Goal: Find specific fact: Find specific fact

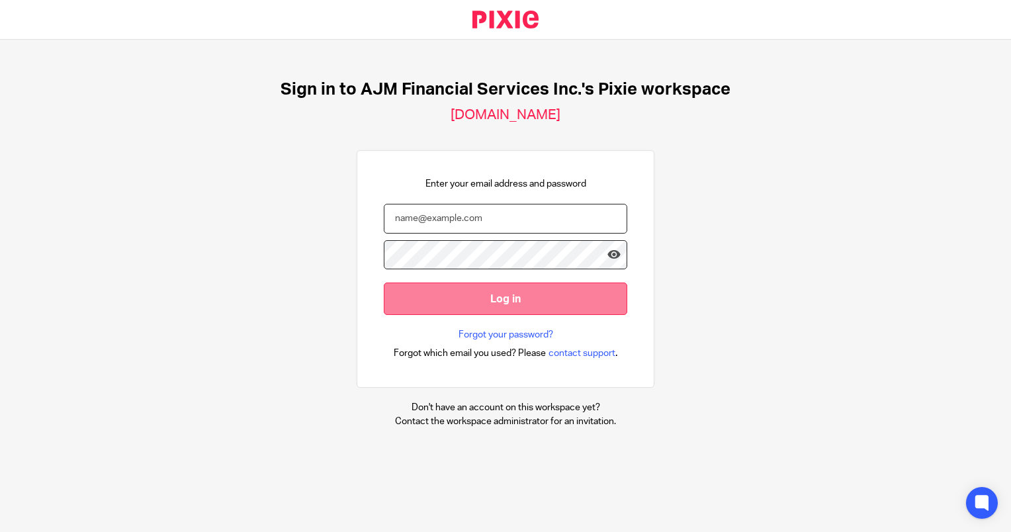
type input "Lihander@ajmfs.co.za"
click at [465, 291] on input "Log in" at bounding box center [506, 299] width 244 height 32
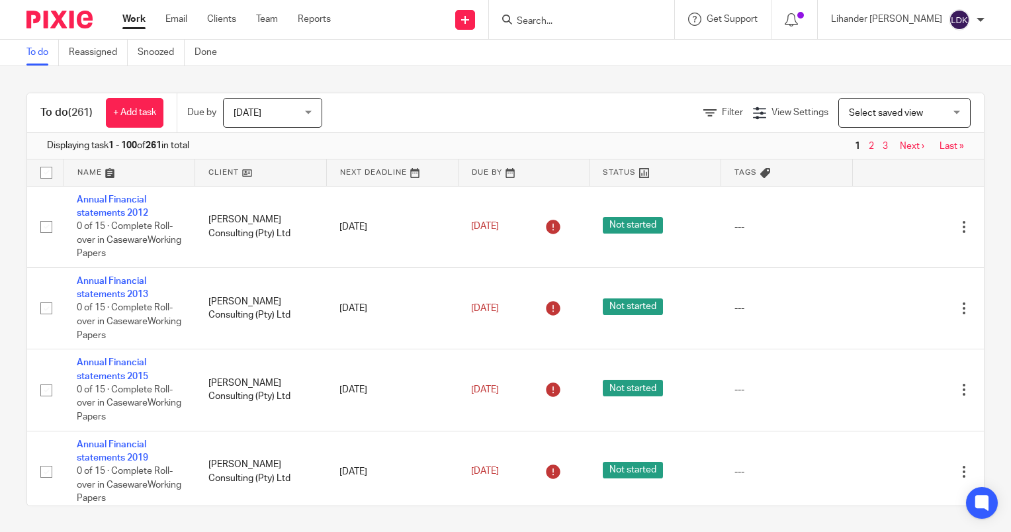
click at [298, 120] on span "[DATE]" at bounding box center [269, 113] width 70 height 28
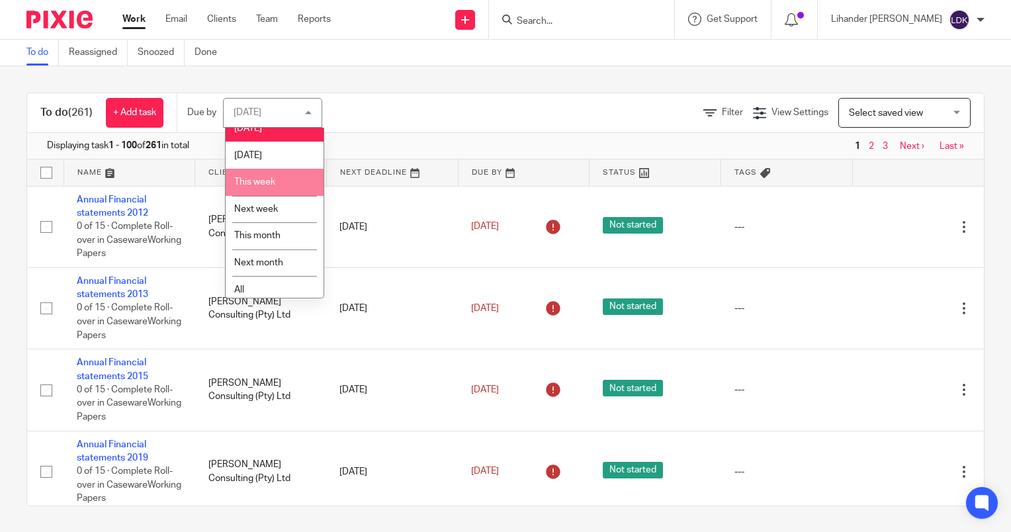
scroll to position [19, 0]
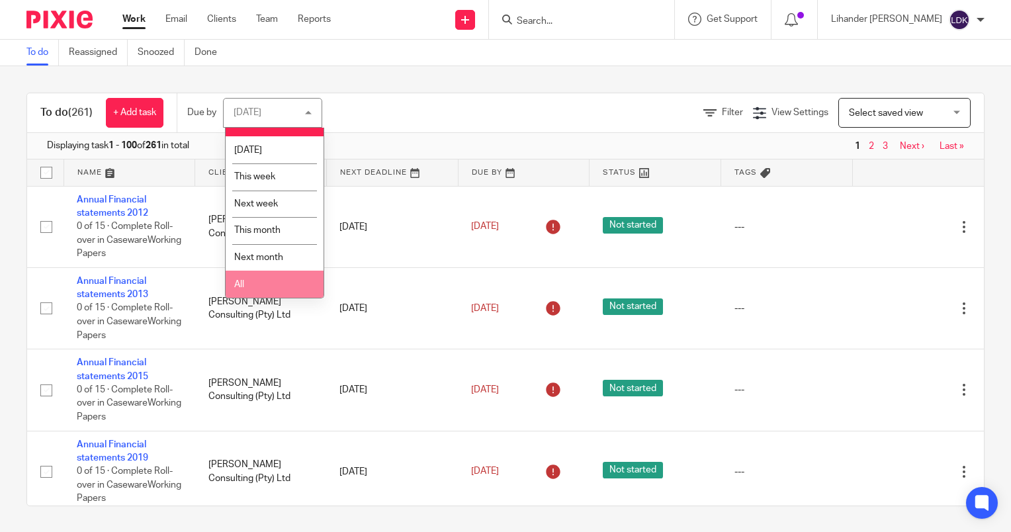
click at [267, 283] on li "All" at bounding box center [275, 284] width 98 height 27
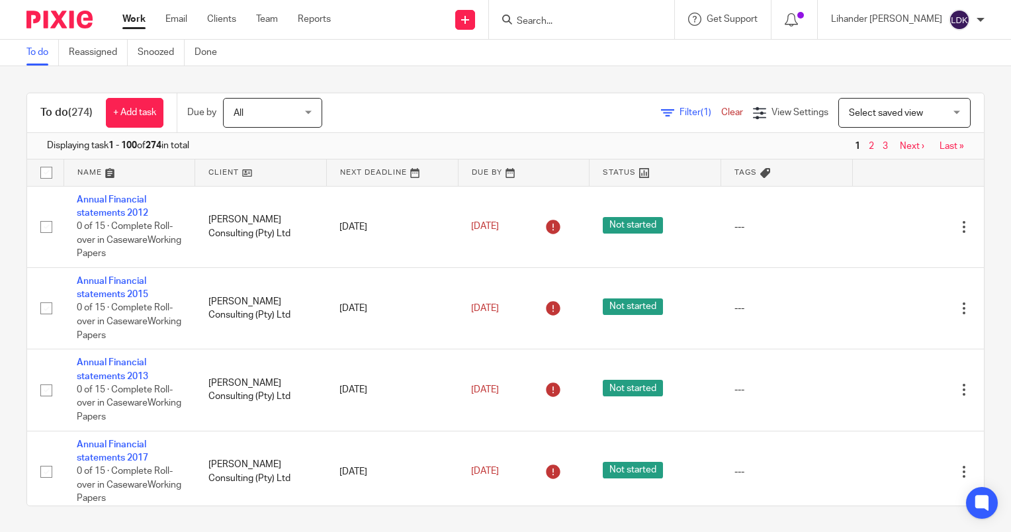
click at [586, 13] on form at bounding box center [586, 19] width 141 height 17
click at [585, 13] on form at bounding box center [586, 19] width 141 height 17
click at [572, 19] on input "Search" at bounding box center [575, 22] width 119 height 12
type input "fle"
click at [619, 51] on link at bounding box center [625, 57] width 224 height 30
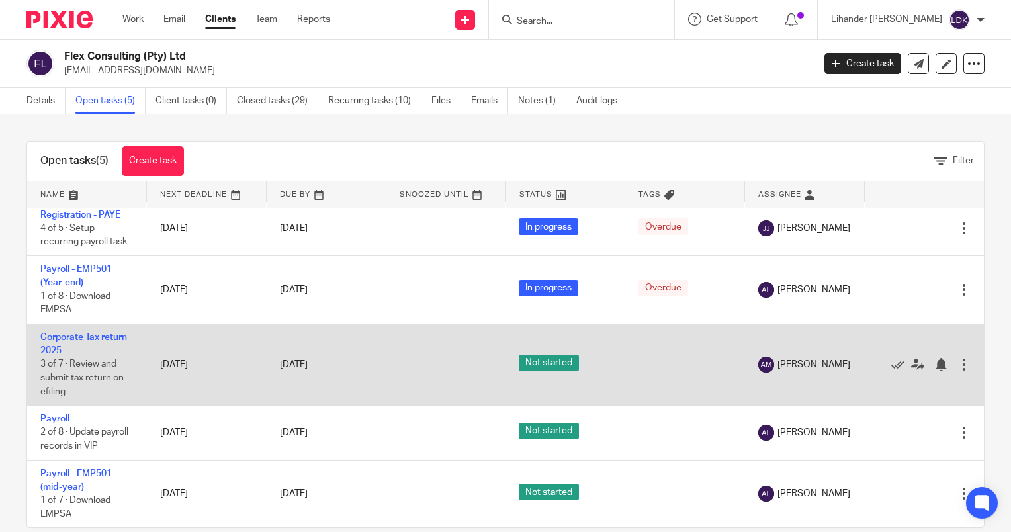
scroll to position [9, 0]
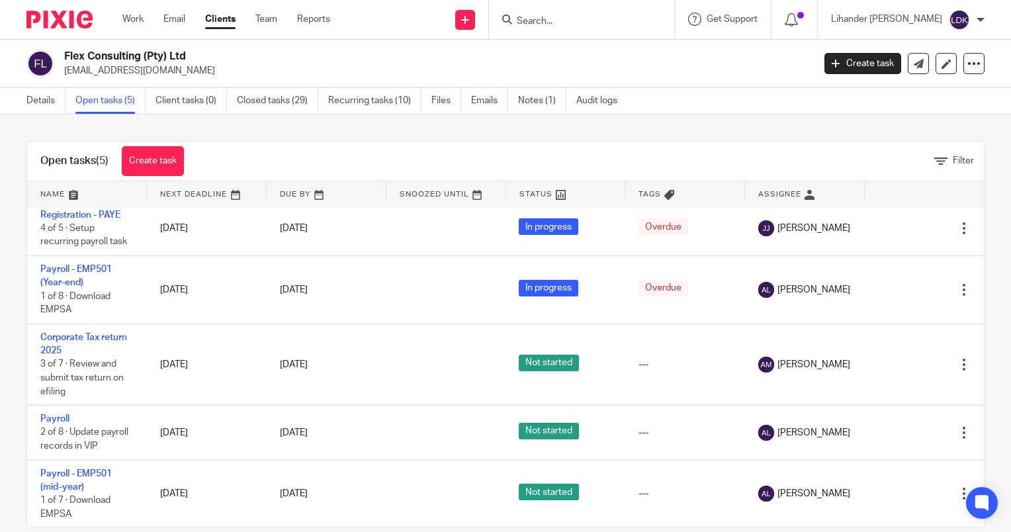
click at [576, 26] on input "Search" at bounding box center [575, 22] width 119 height 12
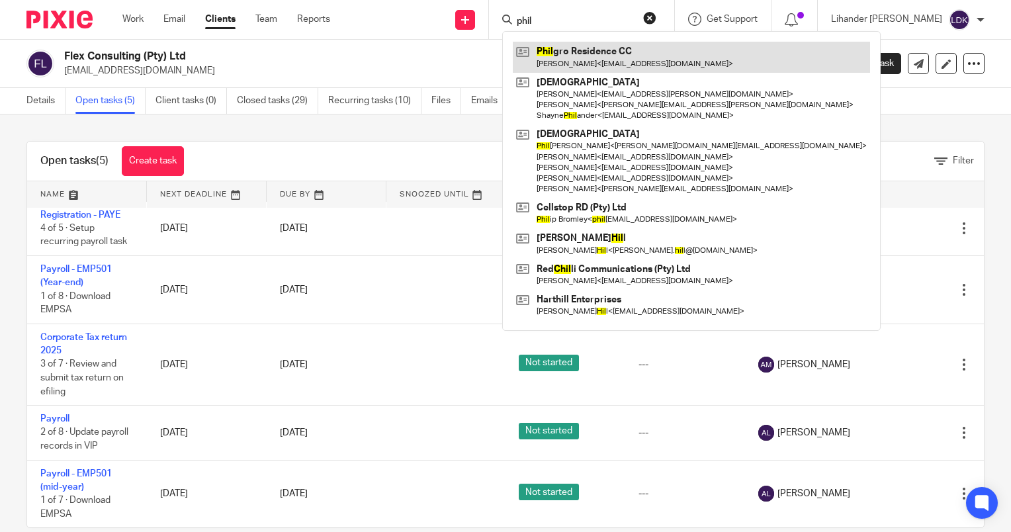
type input "phil"
click at [580, 53] on link at bounding box center [691, 57] width 357 height 30
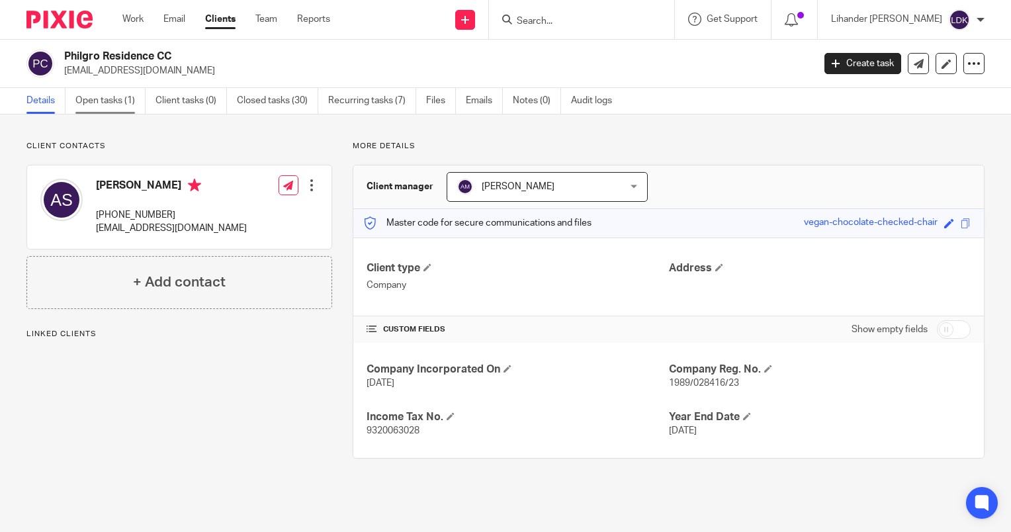
click at [110, 100] on link "Open tasks (1)" at bounding box center [110, 101] width 70 height 26
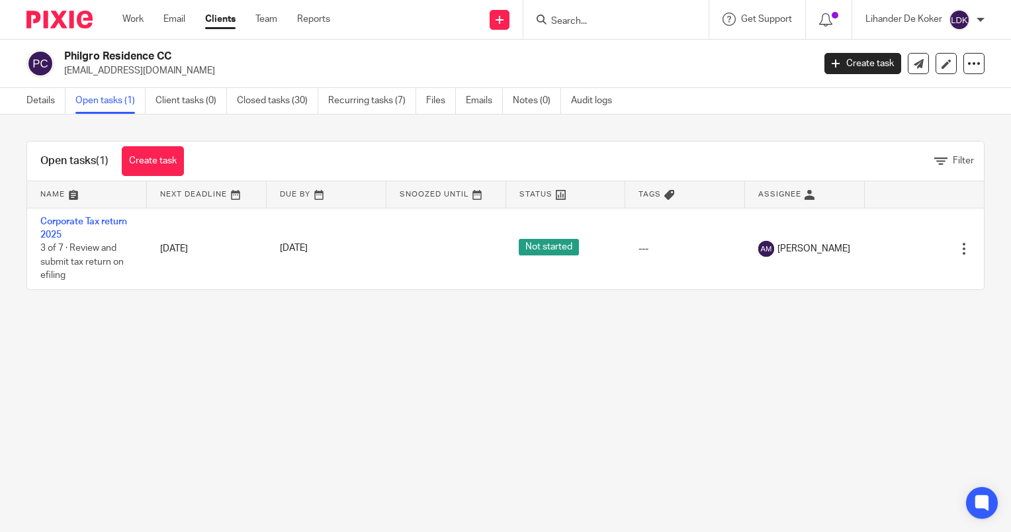
click at [579, 25] on input "Search" at bounding box center [609, 22] width 119 height 12
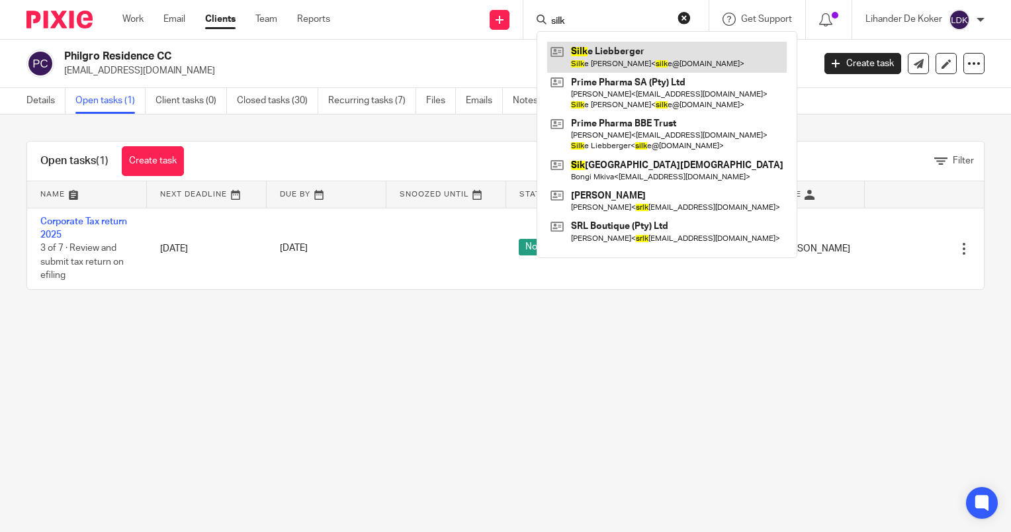
type input "silk"
click at [604, 56] on link at bounding box center [667, 57] width 240 height 30
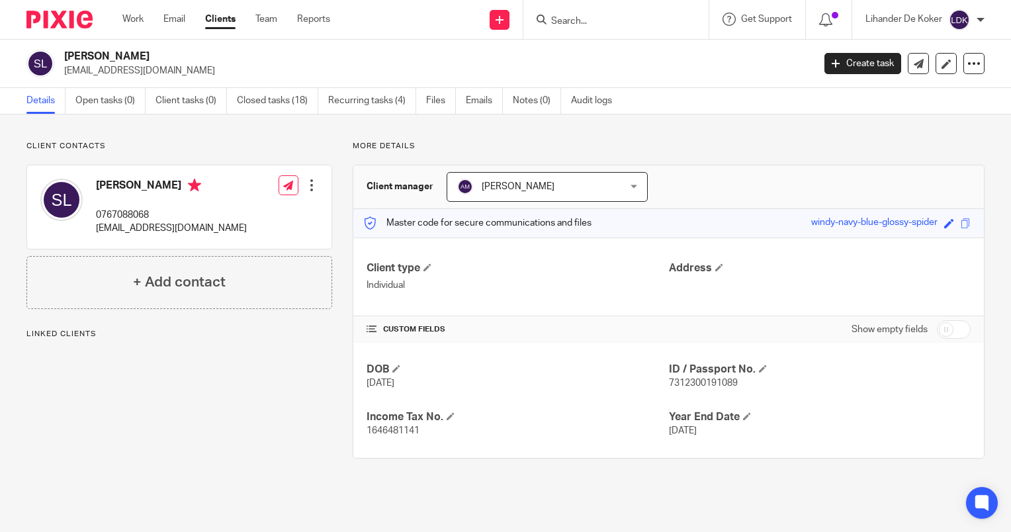
click at [688, 381] on span "7312300191089" at bounding box center [703, 383] width 69 height 9
copy span "7312300191089"
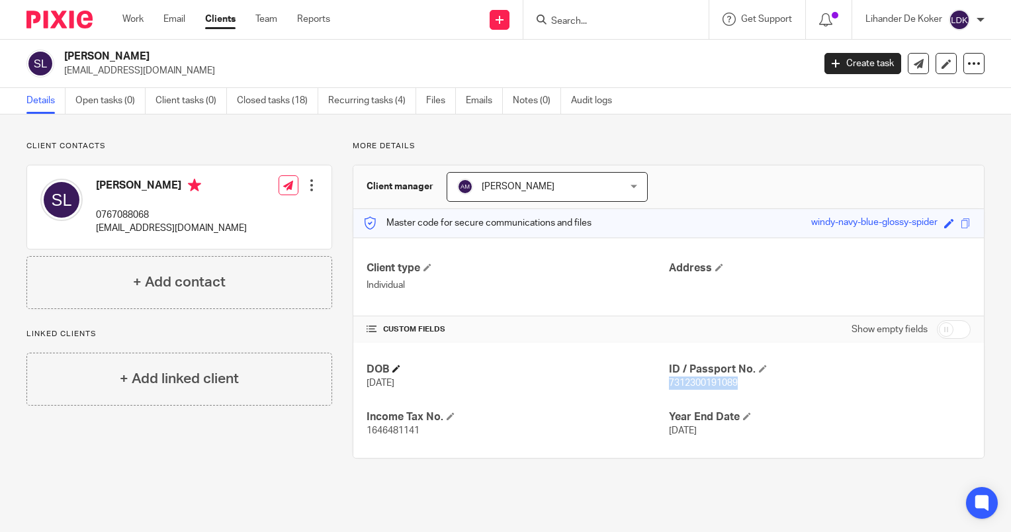
copy span "7312300191089"
click at [120, 207] on div "[PERSON_NAME] 0767088068 [EMAIL_ADDRESS][DOMAIN_NAME]" at bounding box center [171, 207] width 151 height 57
copy p "0767088068"
click at [563, 24] on input "Search" at bounding box center [609, 22] width 119 height 12
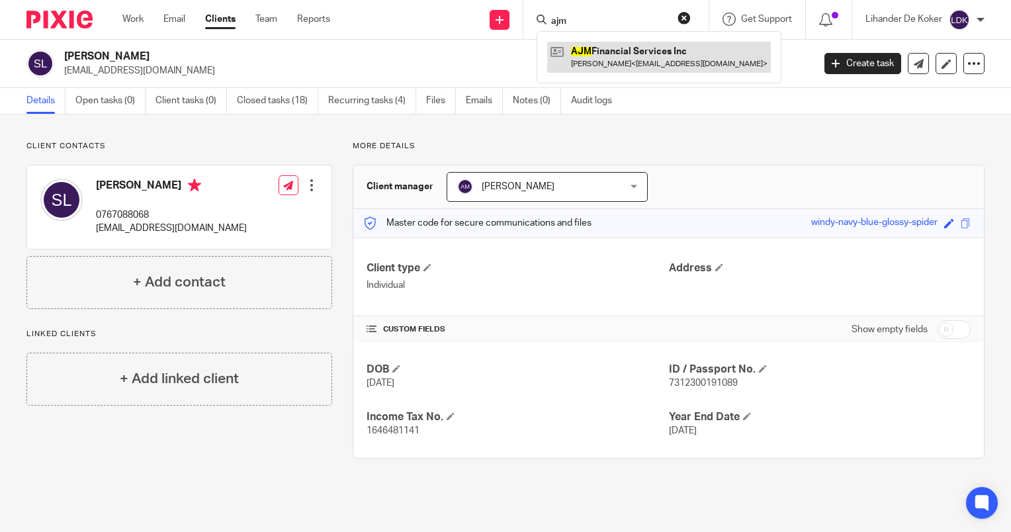
type input "ajm"
click at [615, 61] on link at bounding box center [659, 57] width 224 height 30
